Goal: Information Seeking & Learning: Check status

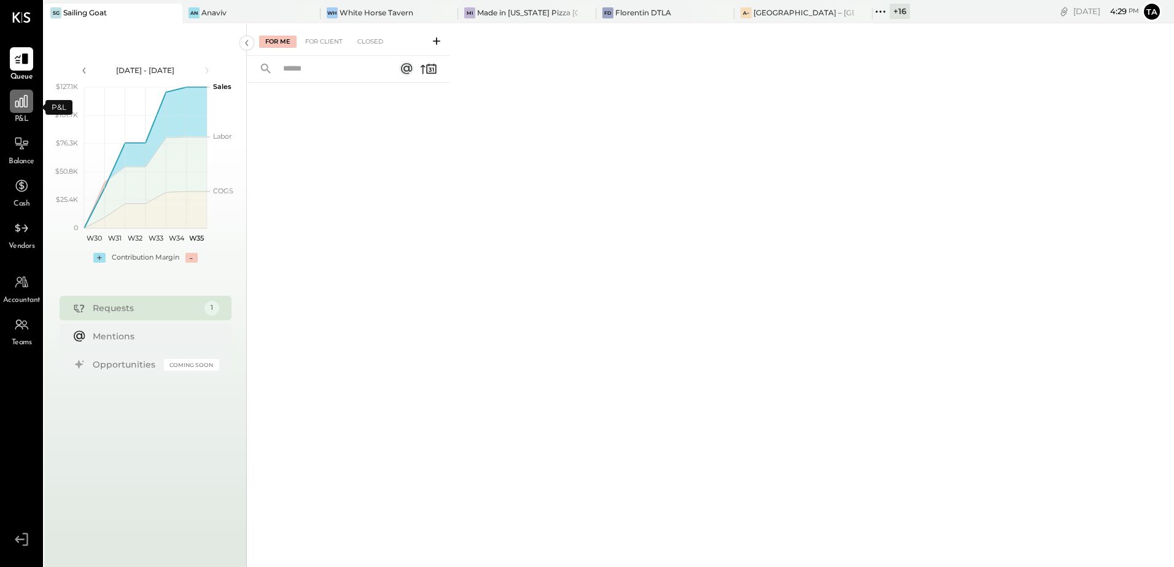
click at [18, 107] on icon at bounding box center [22, 101] width 16 height 16
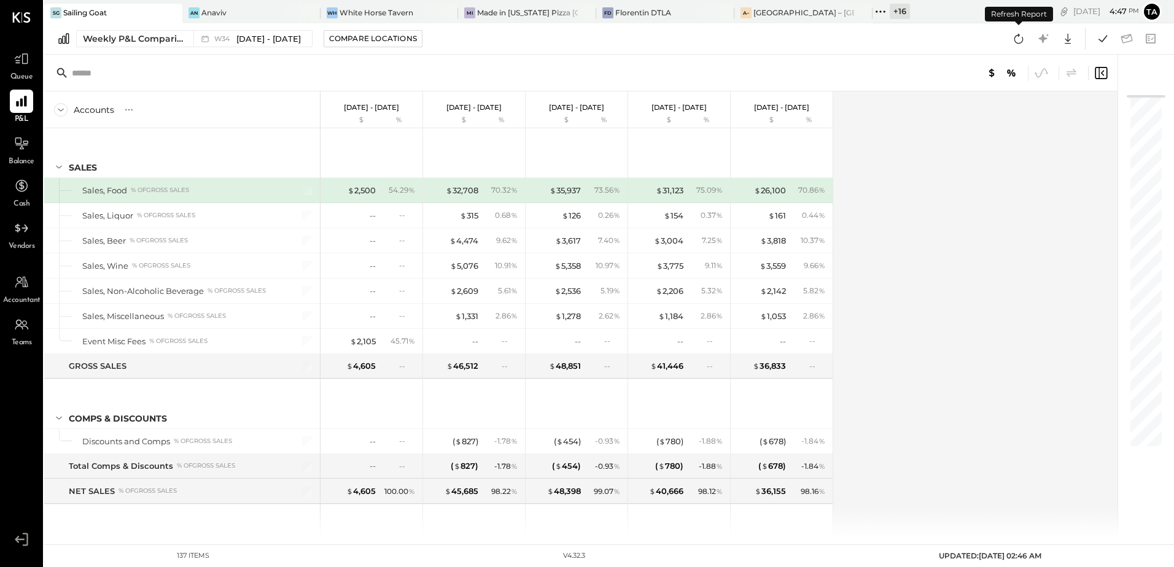
drag, startPoint x: 1012, startPoint y: 44, endPoint x: 1007, endPoint y: 173, distance: 129.6
click at [1012, 44] on icon at bounding box center [1019, 39] width 16 height 16
click at [128, 38] on div "Weekly P&L Comparison" at bounding box center [134, 39] width 103 height 12
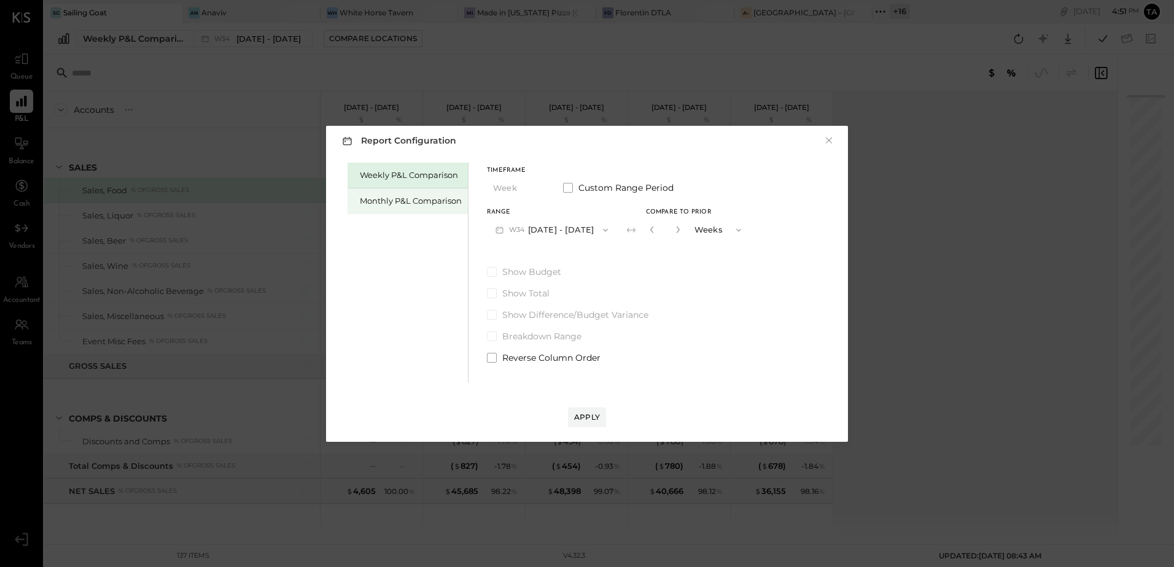
click at [405, 201] on div "Monthly P&L Comparison" at bounding box center [411, 201] width 102 height 12
click at [536, 228] on button "M08 Aug 1 - 31, 2025" at bounding box center [552, 230] width 130 height 23
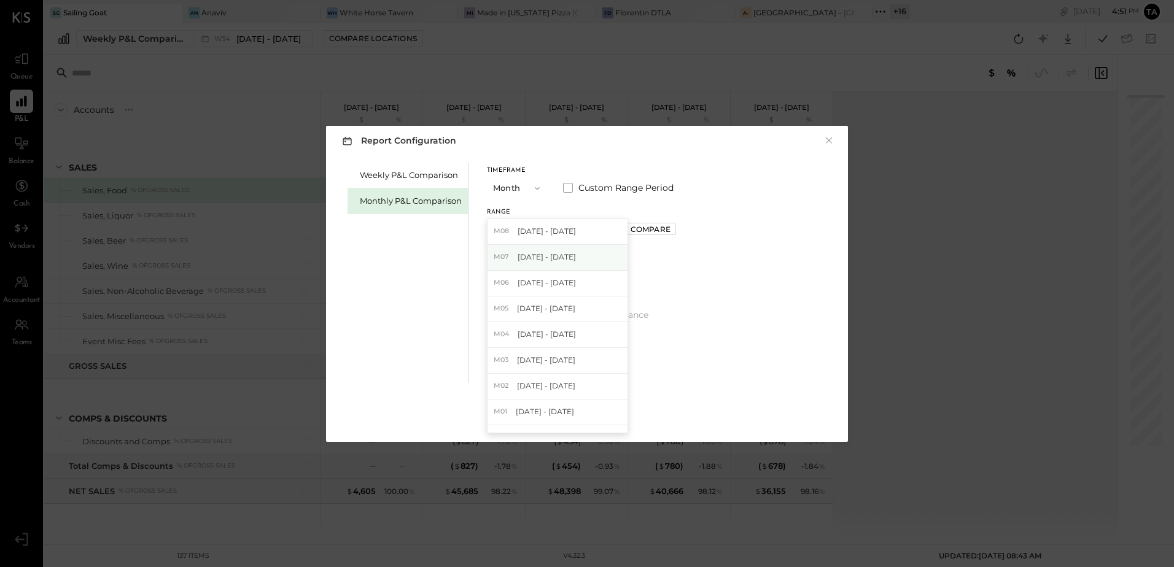
click at [535, 263] on div "M07 Jul 1 - 31, 2025" at bounding box center [557, 258] width 140 height 26
click at [591, 422] on div "Apply" at bounding box center [587, 417] width 26 height 10
